Goal: Check status: Check status

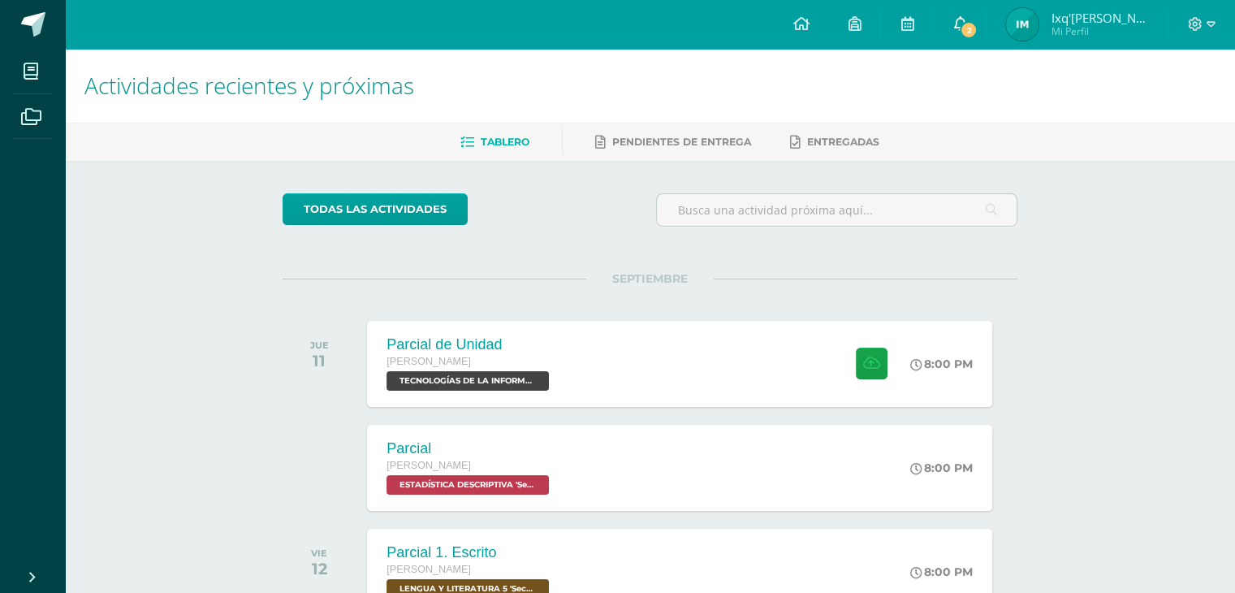
click at [969, 18] on link "2" at bounding box center [960, 24] width 52 height 49
click at [1020, 30] on img at bounding box center [1022, 24] width 32 height 32
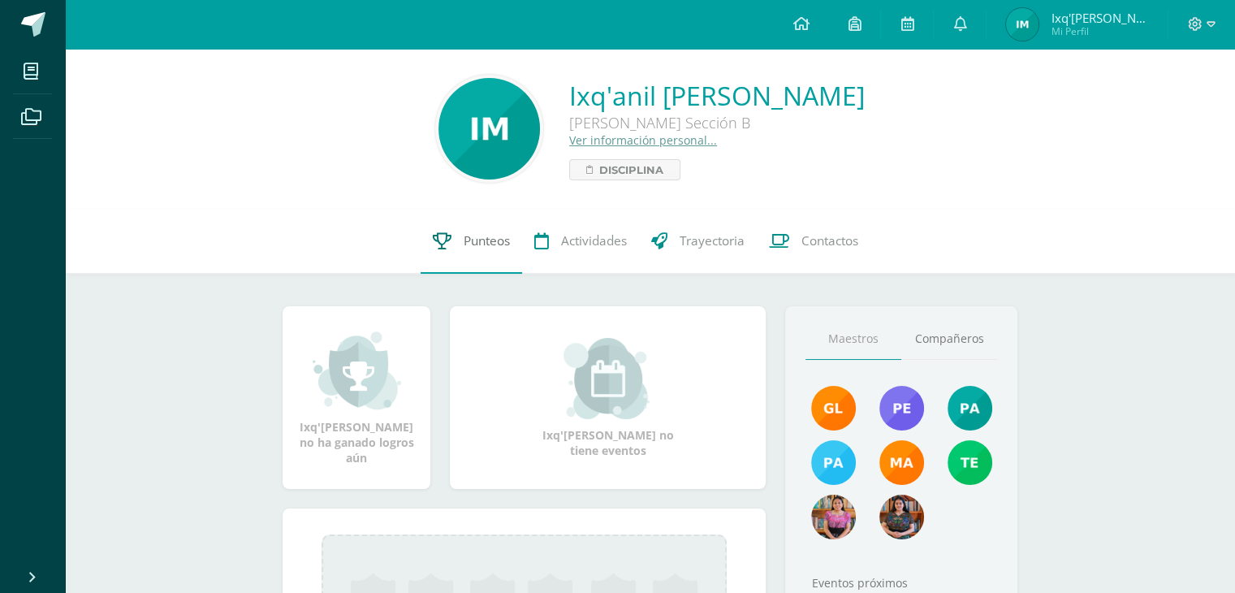
click at [476, 244] on span "Punteos" at bounding box center [487, 240] width 46 height 17
